Goal: Go to known website: Access a specific website the user already knows

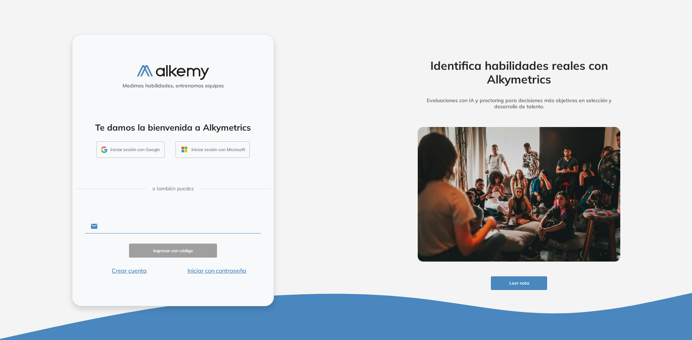
click at [124, 228] on input "text" at bounding box center [179, 227] width 163 height 14
type input "**********"
click at [156, 254] on button "Ingresar con código" at bounding box center [173, 251] width 88 height 14
click at [105, 144] on button "Iniciar sesión con Google" at bounding box center [130, 150] width 68 height 17
